Goal: Information Seeking & Learning: Learn about a topic

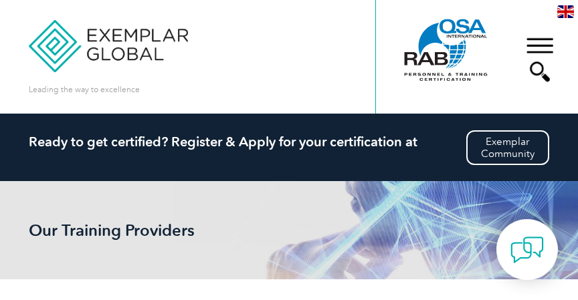
click at [299, 100] on div "Leading the way to excellence Search" at bounding box center [289, 57] width 520 height 114
click at [337, 64] on div "Leading the way to excellence Search" at bounding box center [289, 57] width 520 height 114
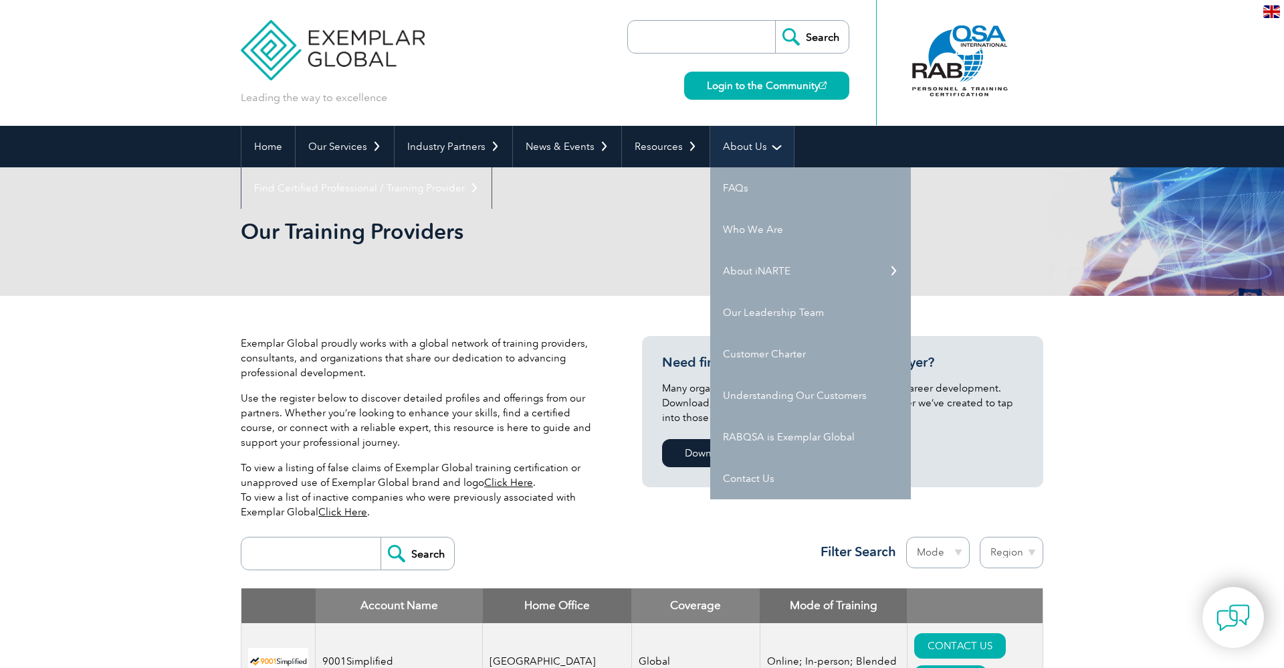
click at [577, 144] on link "About Us" at bounding box center [752, 146] width 84 height 41
click at [577, 229] on link "Who We Are" at bounding box center [810, 229] width 201 height 41
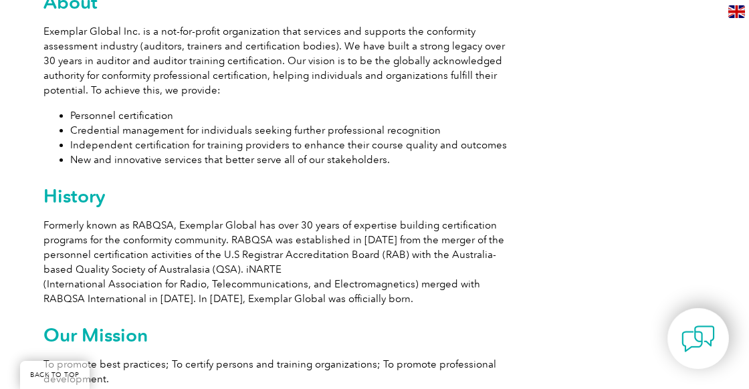
scroll to position [727, 0]
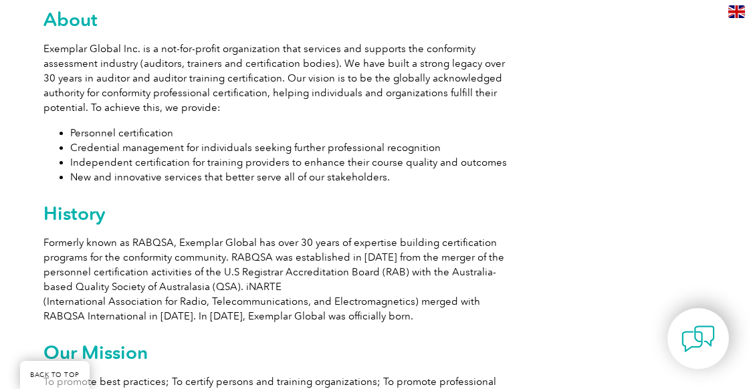
click at [383, 177] on li "New and innovative services that better serve all of our stakeholders." at bounding box center [288, 177] width 437 height 15
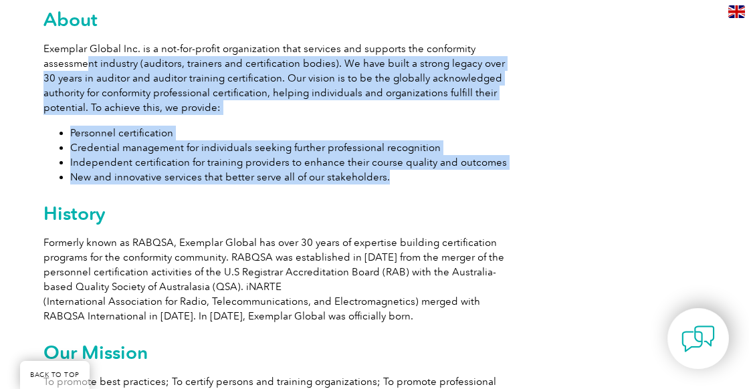
drag, startPoint x: 383, startPoint y: 179, endPoint x: 79, endPoint y: 69, distance: 322.9
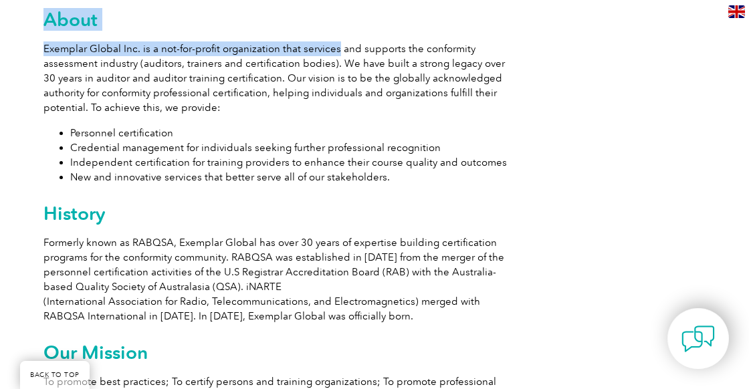
click at [46, 44] on p "Exemplar Global Inc. is a not-for-profit organization that services and support…" at bounding box center [275, 78] width 464 height 74
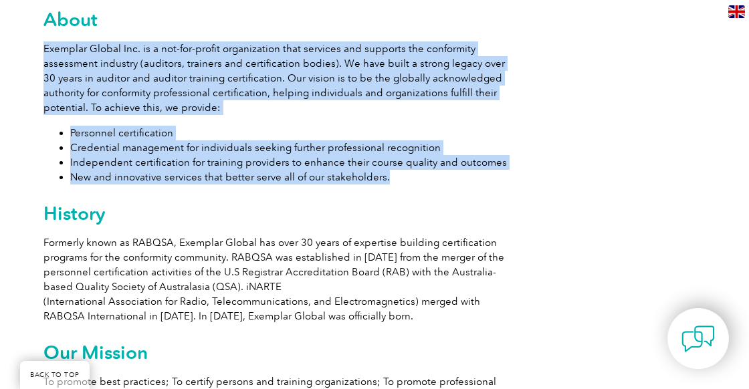
drag, startPoint x: 45, startPoint y: 47, endPoint x: 388, endPoint y: 183, distance: 369.1
copy div "Exemplar Global Inc. is a not-for-profit organization that services and support…"
